Goal: Find specific page/section: Find specific page/section

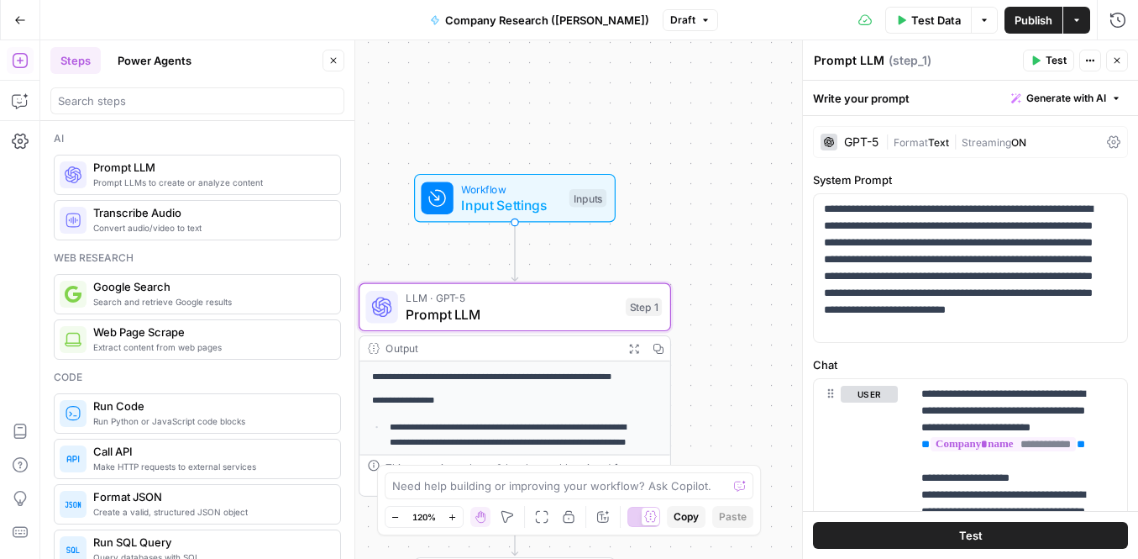
scroll to position [353, 0]
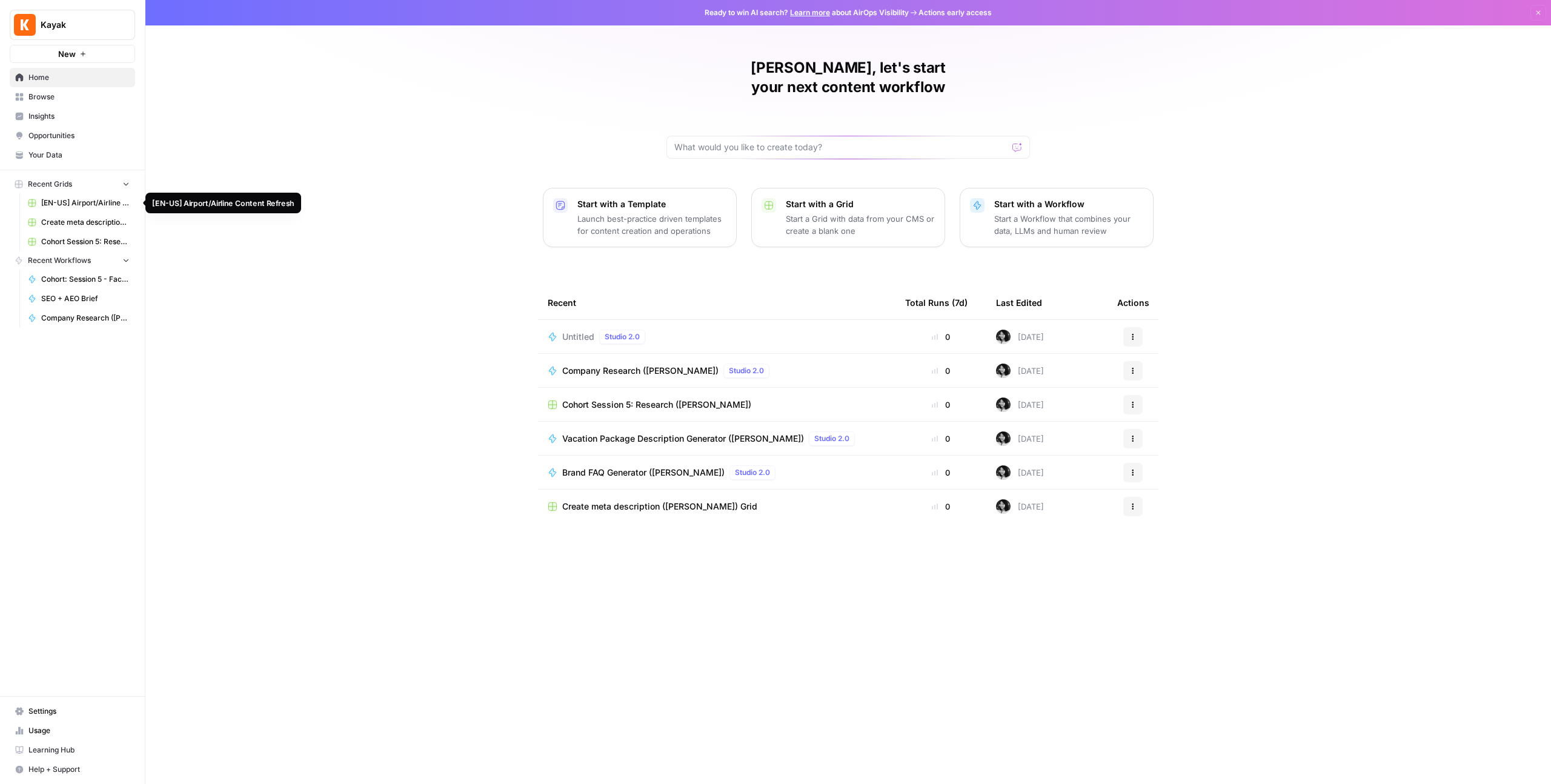
click at [86, 204] on span "[EN-US] Airport/Airline Content Refresh" at bounding box center [85, 203] width 89 height 11
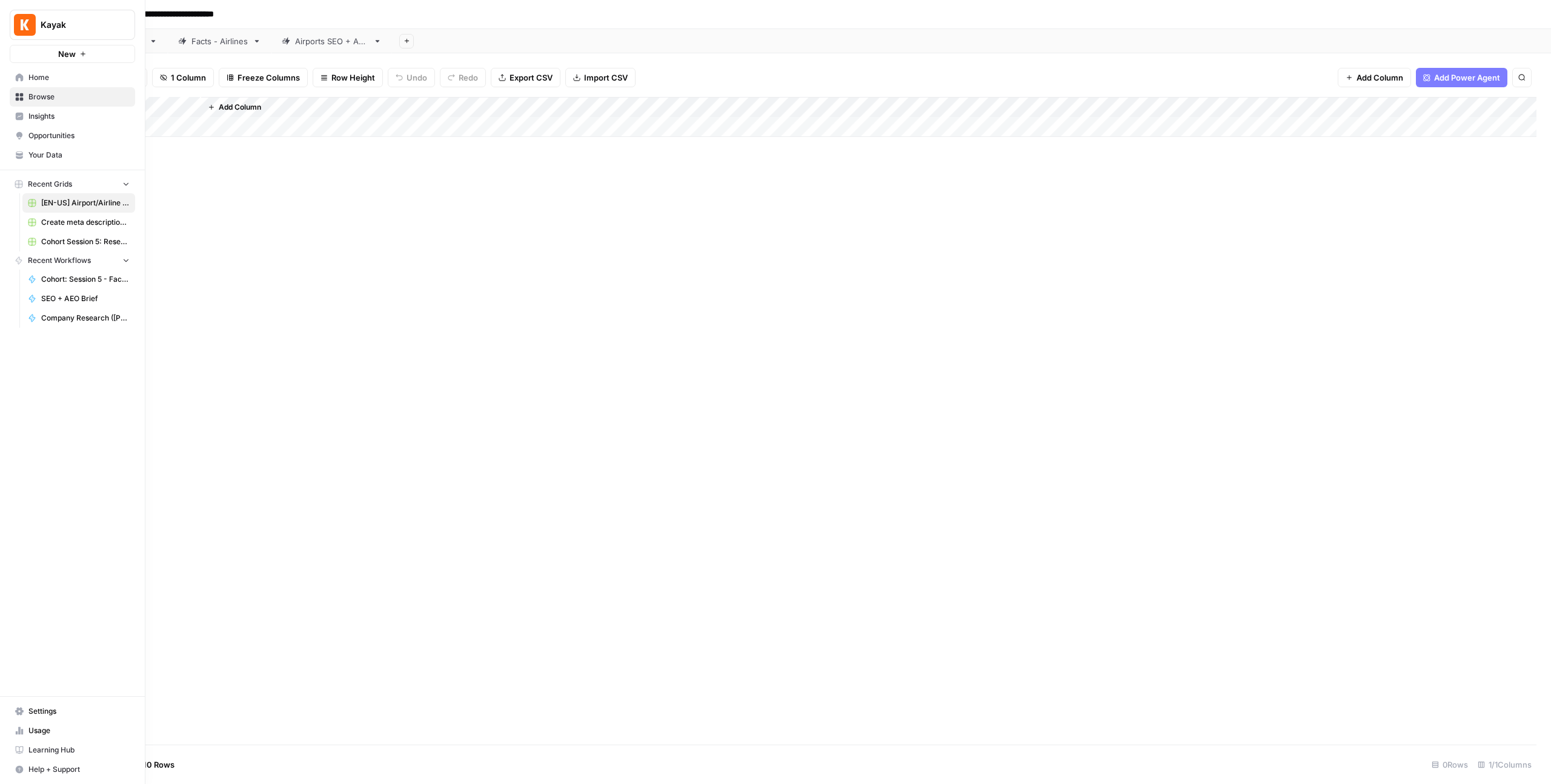
click at [16, 149] on link "Your Data" at bounding box center [72, 155] width 126 height 19
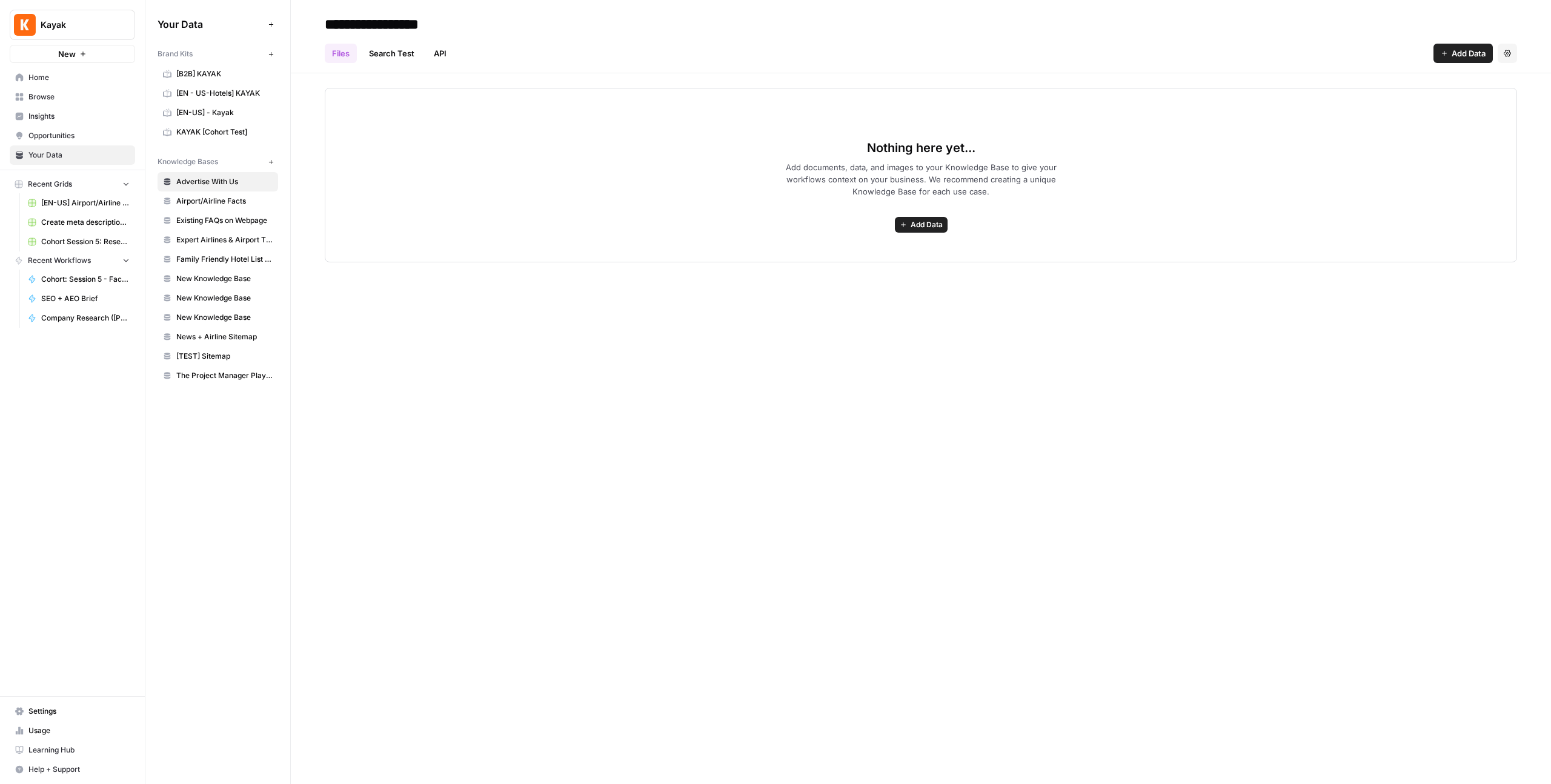
click at [73, 265] on span "Recent Workflows" at bounding box center [59, 260] width 63 height 11
click at [75, 263] on span "Recent Workflows" at bounding box center [59, 260] width 63 height 11
